Goal: Transaction & Acquisition: Obtain resource

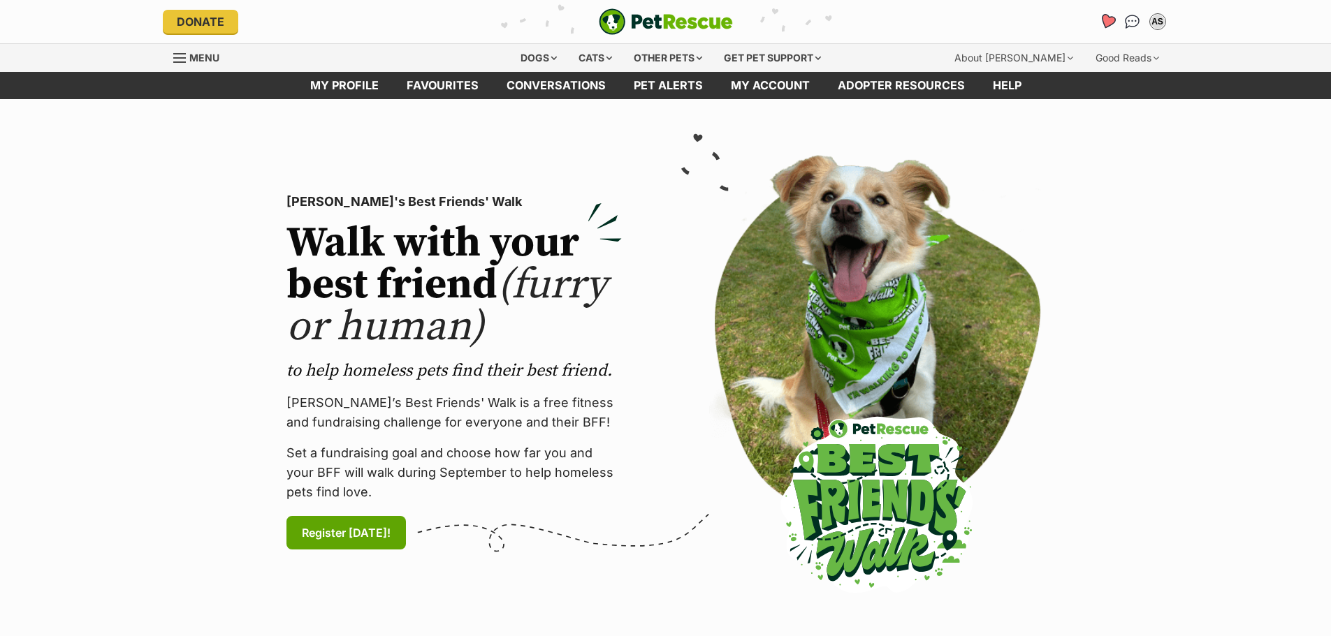
click at [1105, 23] on icon "Favourites" at bounding box center [1106, 21] width 17 height 16
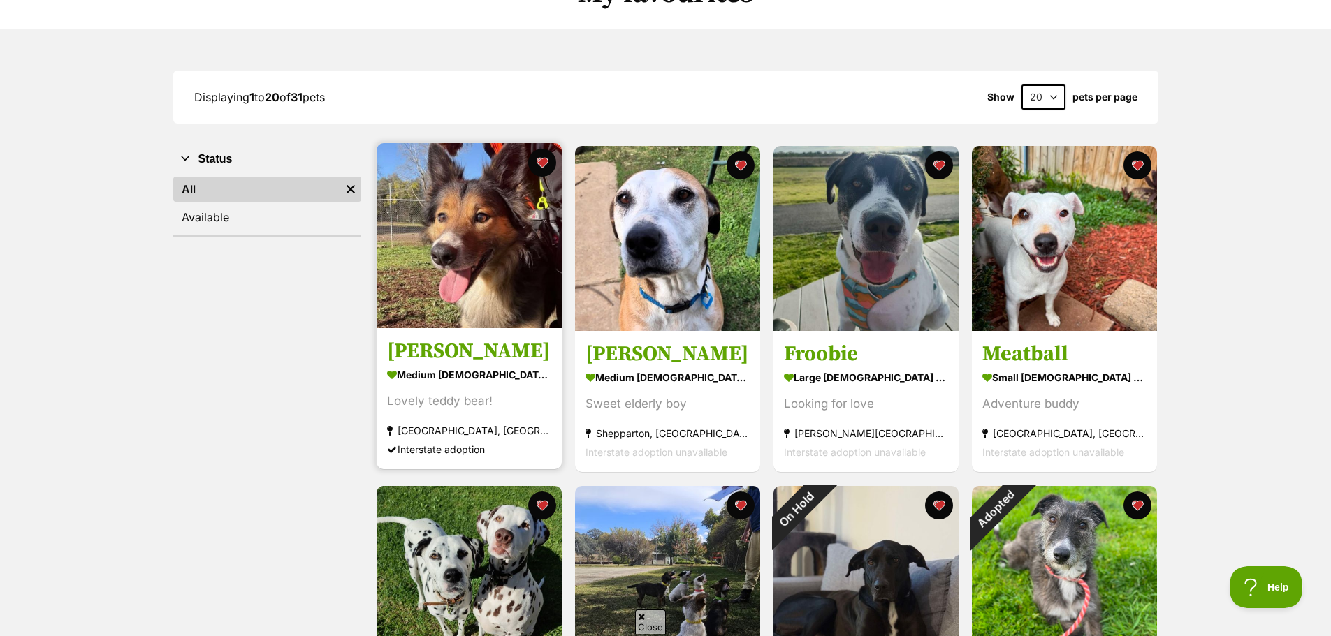
click at [411, 297] on img at bounding box center [469, 235] width 185 height 185
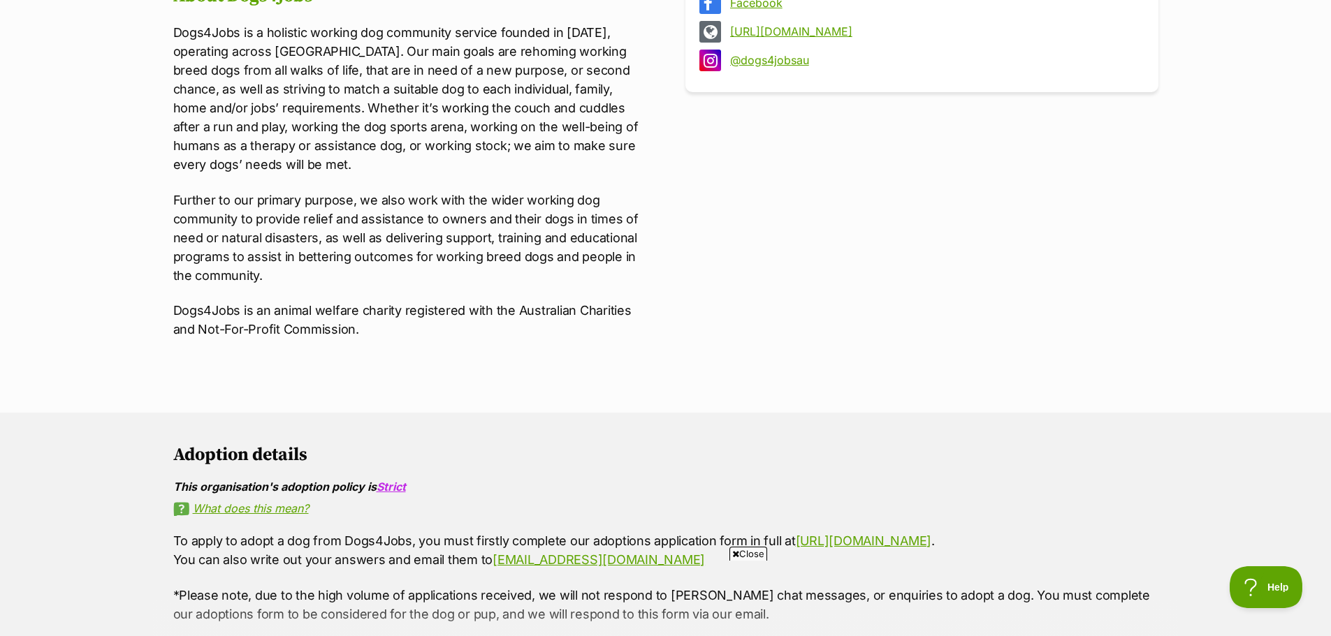
scroll to position [629, 0]
